Goal: Navigation & Orientation: Find specific page/section

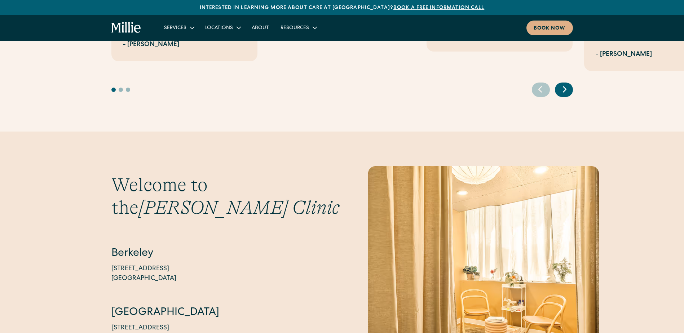
scroll to position [1840, 0]
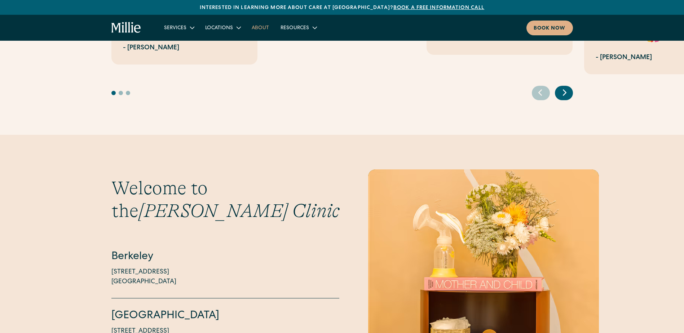
click at [261, 25] on link "About" at bounding box center [260, 28] width 29 height 12
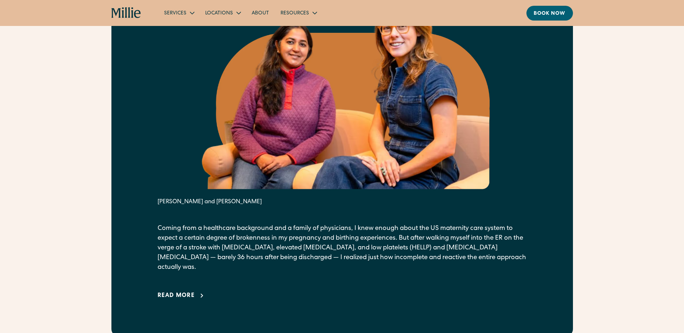
scroll to position [541, 0]
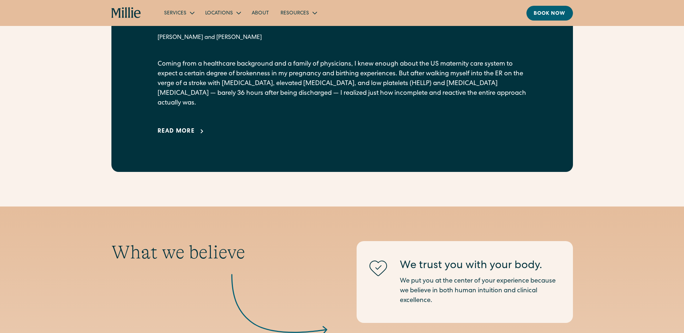
click at [184, 127] on div "Read more" at bounding box center [177, 131] width 38 height 9
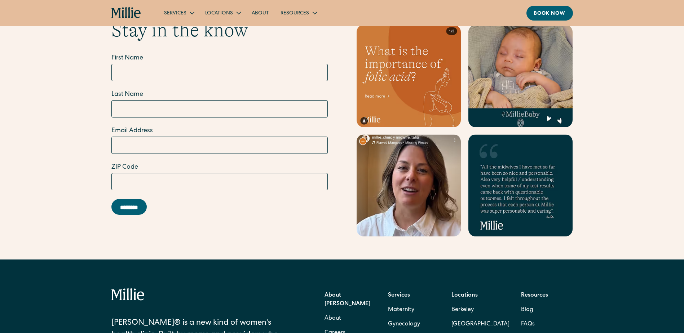
scroll to position [2886, 0]
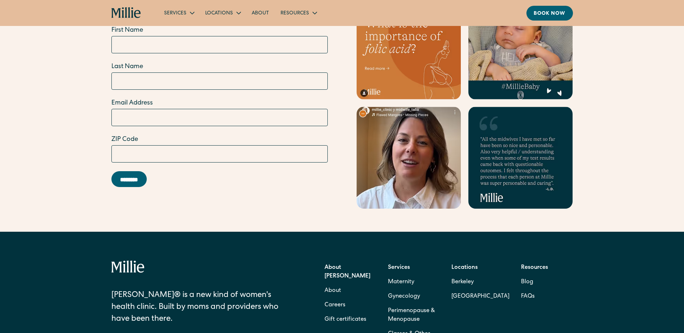
click at [135, 11] on icon "home" at bounding box center [126, 13] width 30 height 12
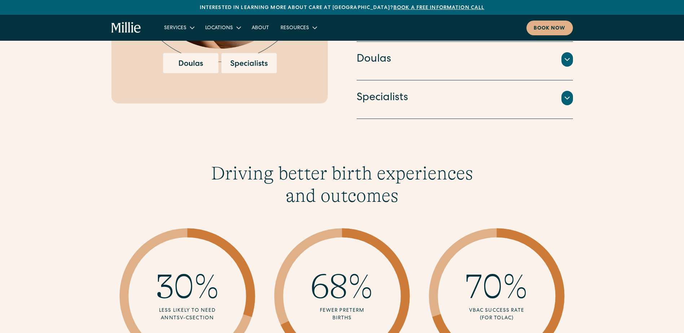
scroll to position [1227, 0]
